Goal: Find specific page/section

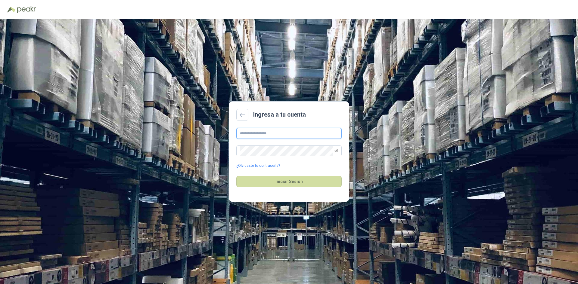
click at [254, 135] on input "text" at bounding box center [288, 133] width 105 height 11
type input "**********"
click at [236, 176] on button "Iniciar Sesión" at bounding box center [288, 181] width 105 height 11
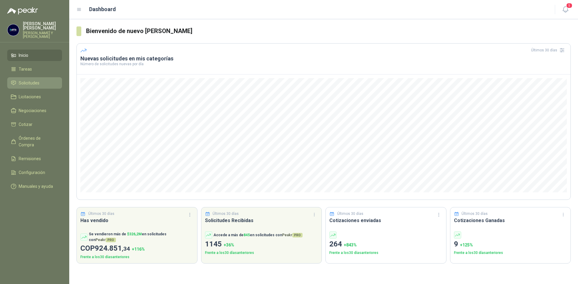
click at [30, 80] on span "Solicitudes" at bounding box center [29, 83] width 21 height 7
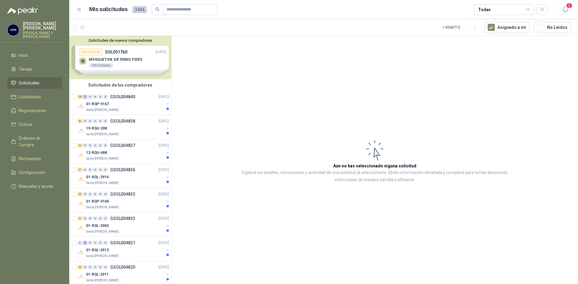
click at [115, 59] on div "Solicitudes de nuevos compradores Por cotizar SOL051760 [DATE] MOSQUETON 3/8 35…" at bounding box center [120, 58] width 102 height 44
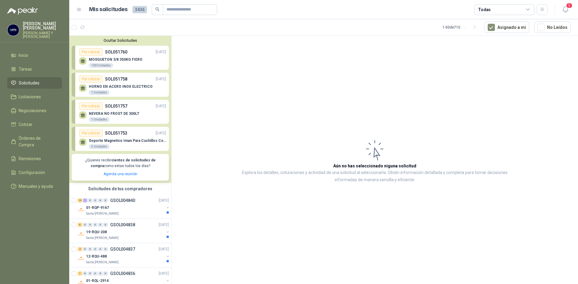
click at [117, 60] on p "MOSQUETON 3/8 350KG FIERO" at bounding box center [116, 59] width 54 height 4
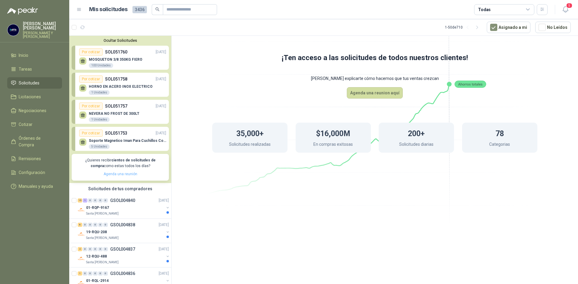
click at [118, 174] on link "Agenda una reunión" at bounding box center [121, 174] width 34 height 4
